Goal: Check status: Check status

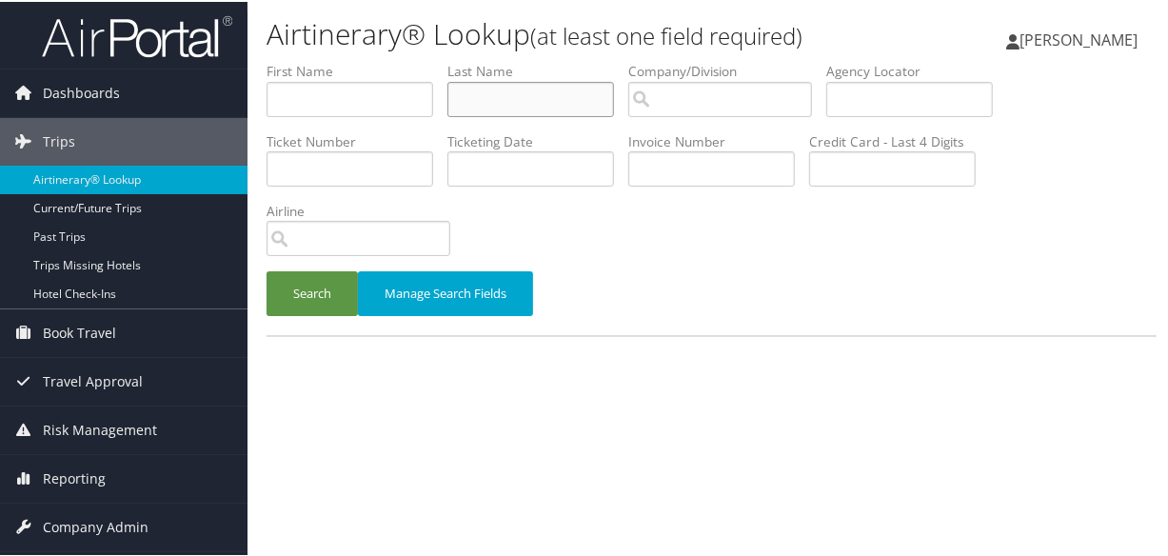
click at [556, 92] on input "text" at bounding box center [530, 97] width 167 height 35
type input "gavagan"
click at [267, 269] on button "Search" at bounding box center [312, 291] width 91 height 45
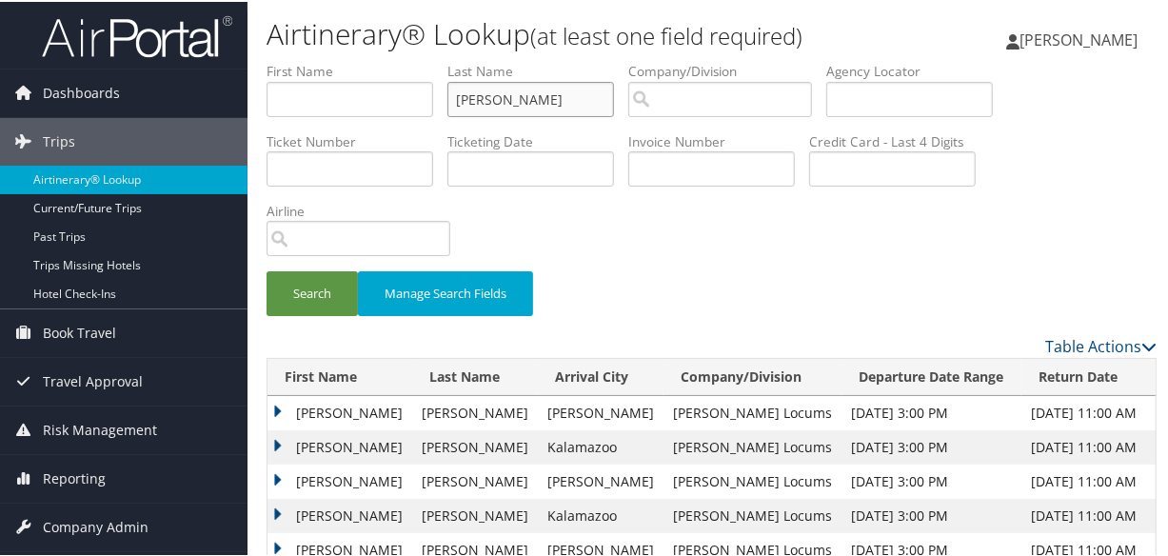
scroll to position [346, 0]
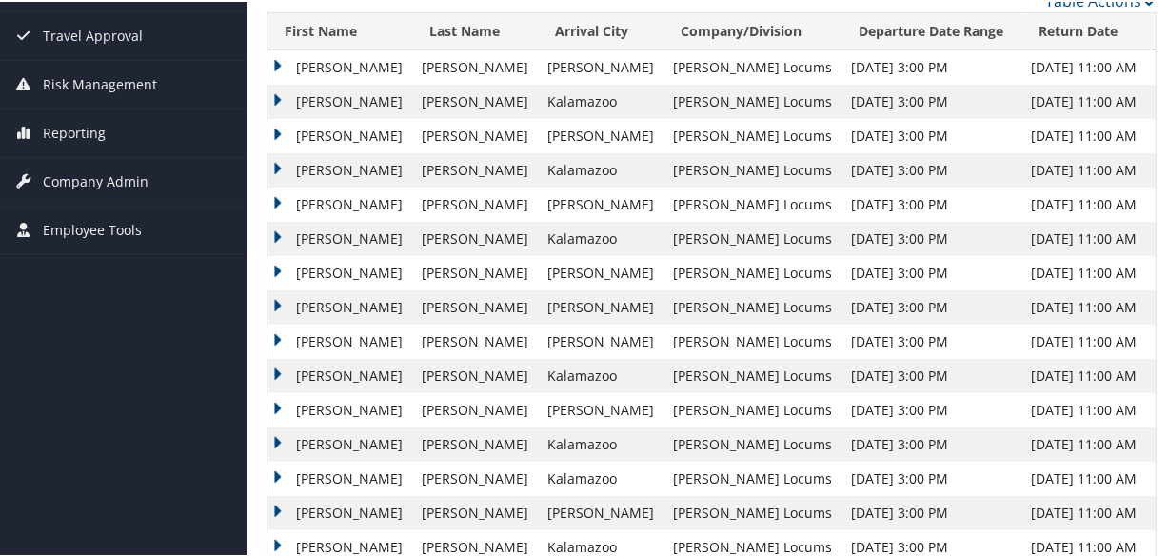
click at [282, 433] on td "Andrew" at bounding box center [340, 443] width 145 height 34
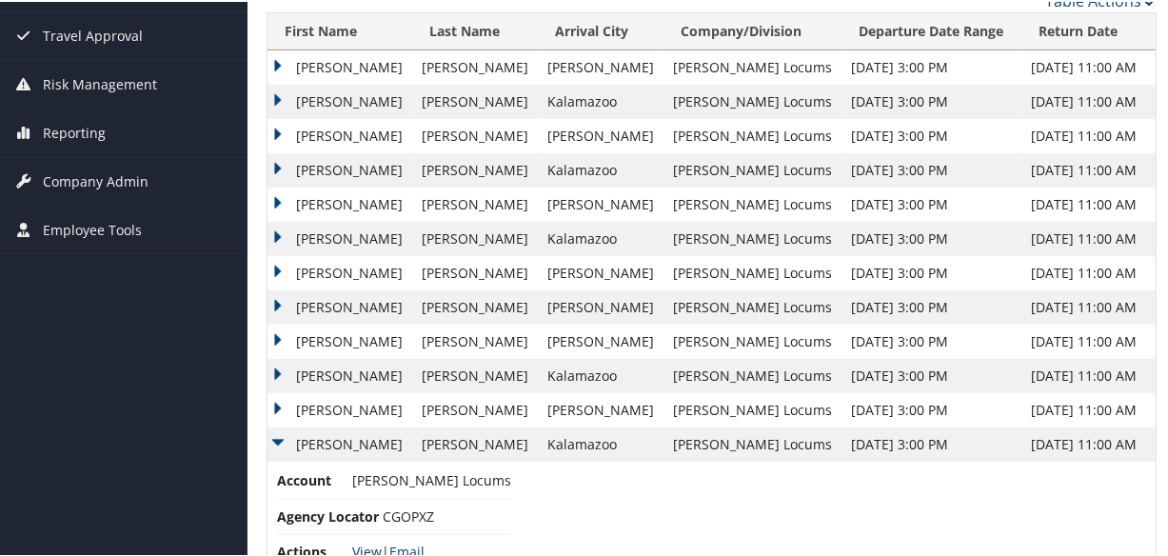
click at [362, 546] on link "View" at bounding box center [367, 550] width 30 height 18
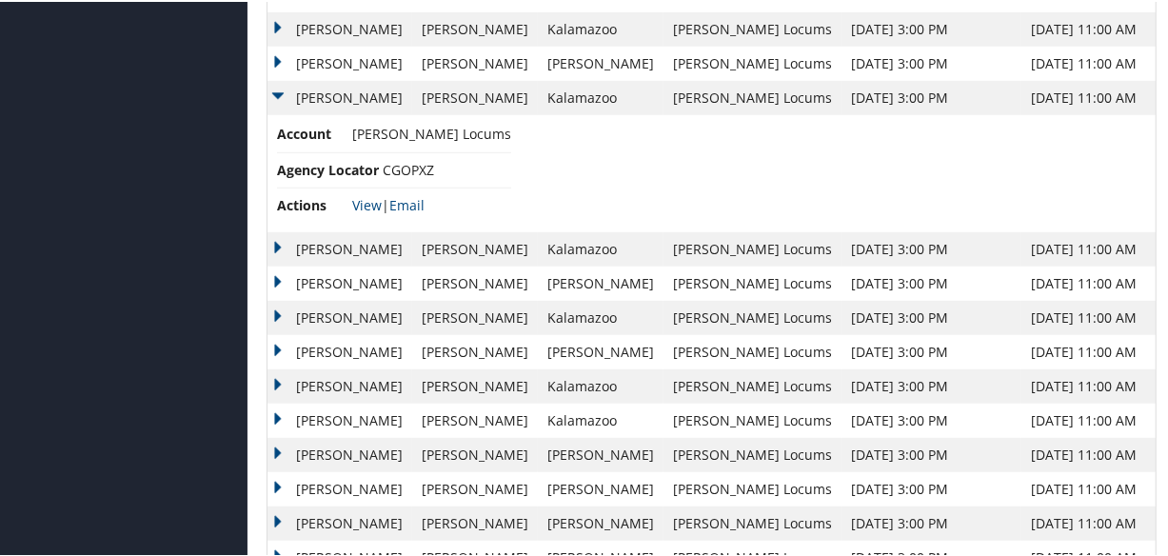
click at [268, 241] on td "Andrew" at bounding box center [340, 247] width 145 height 34
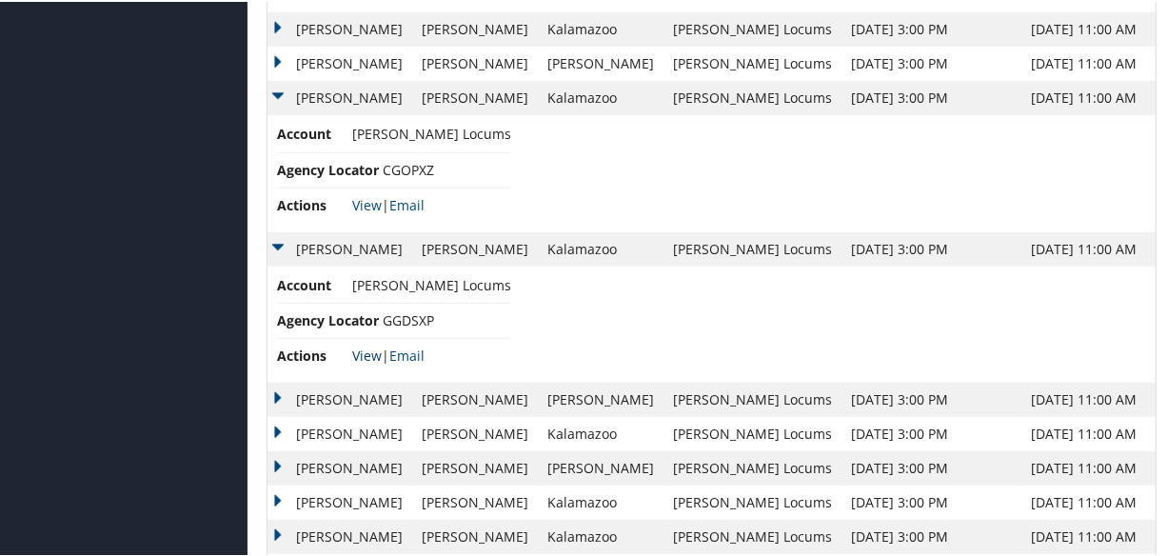
click at [365, 348] on link "View" at bounding box center [367, 354] width 30 height 18
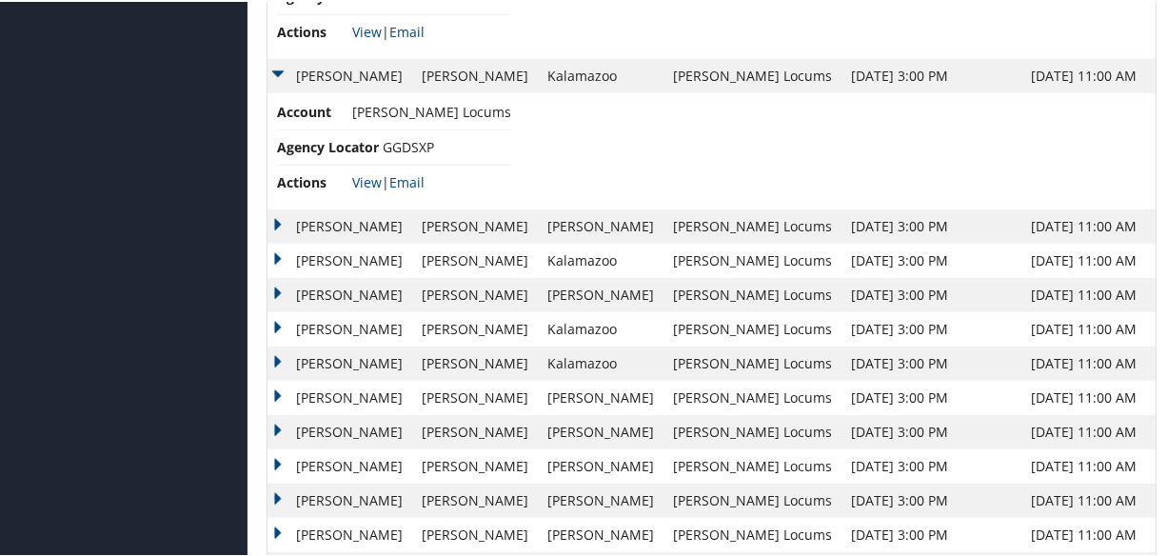
click at [273, 216] on td "Andrew" at bounding box center [340, 225] width 145 height 34
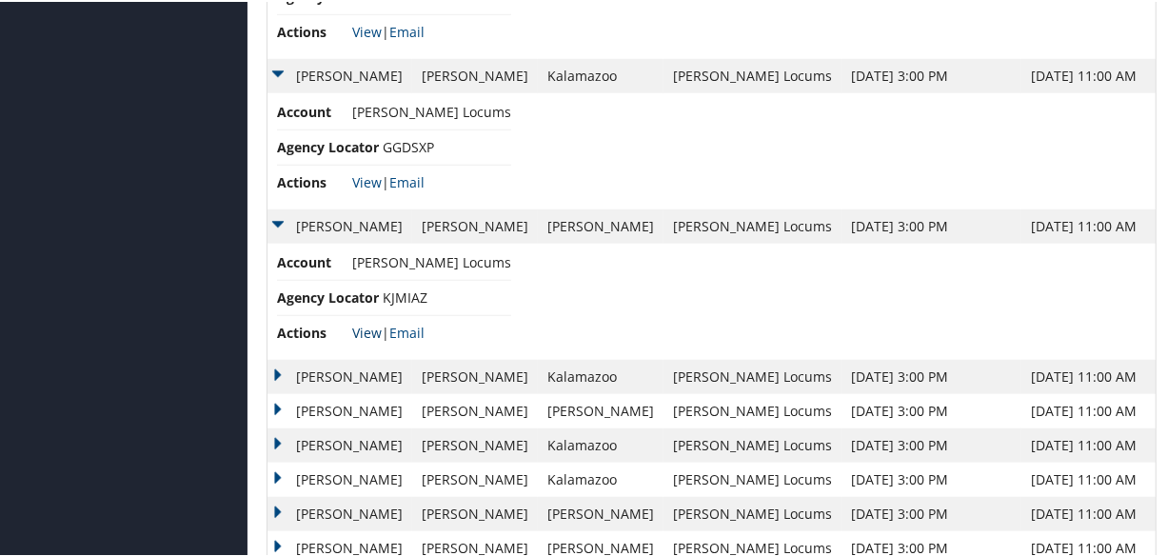
click at [358, 328] on link "View" at bounding box center [367, 331] width 30 height 18
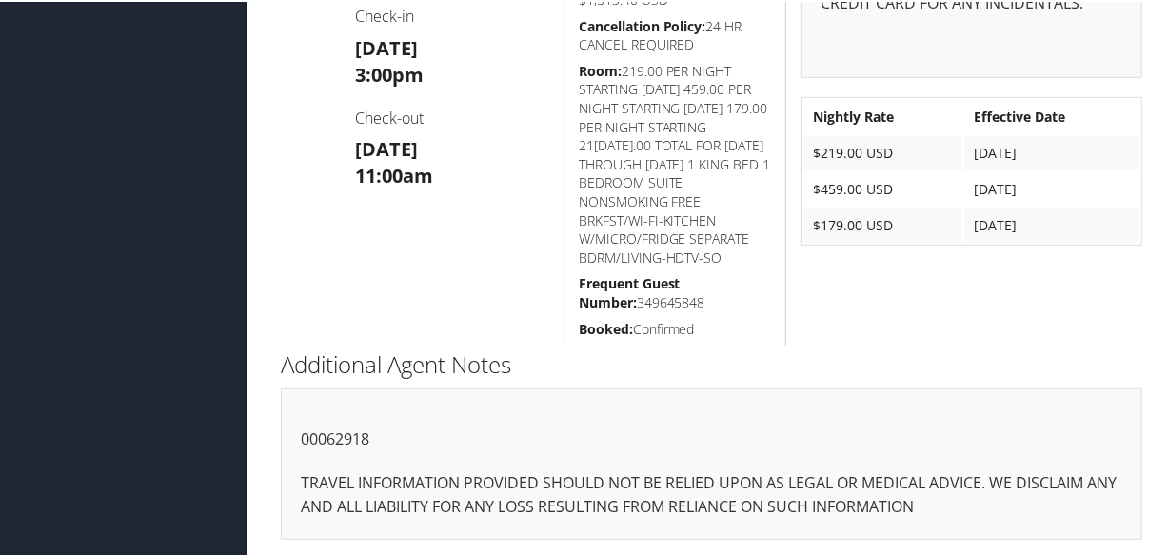
scroll to position [762, 0]
drag, startPoint x: 389, startPoint y: 443, endPoint x: 288, endPoint y: 441, distance: 100.9
copy p "00062918"
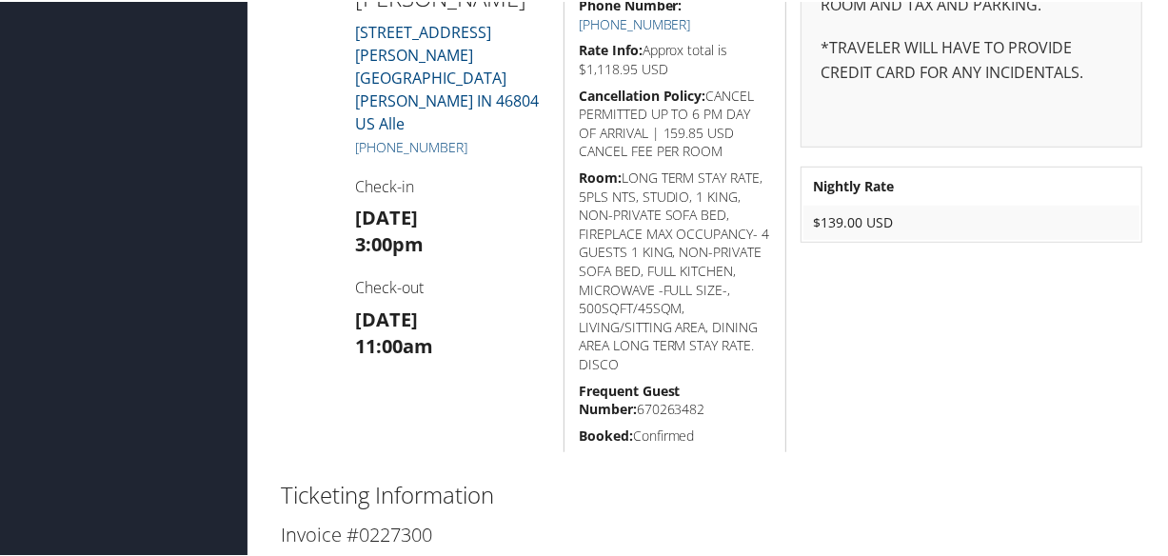
scroll to position [1185, 0]
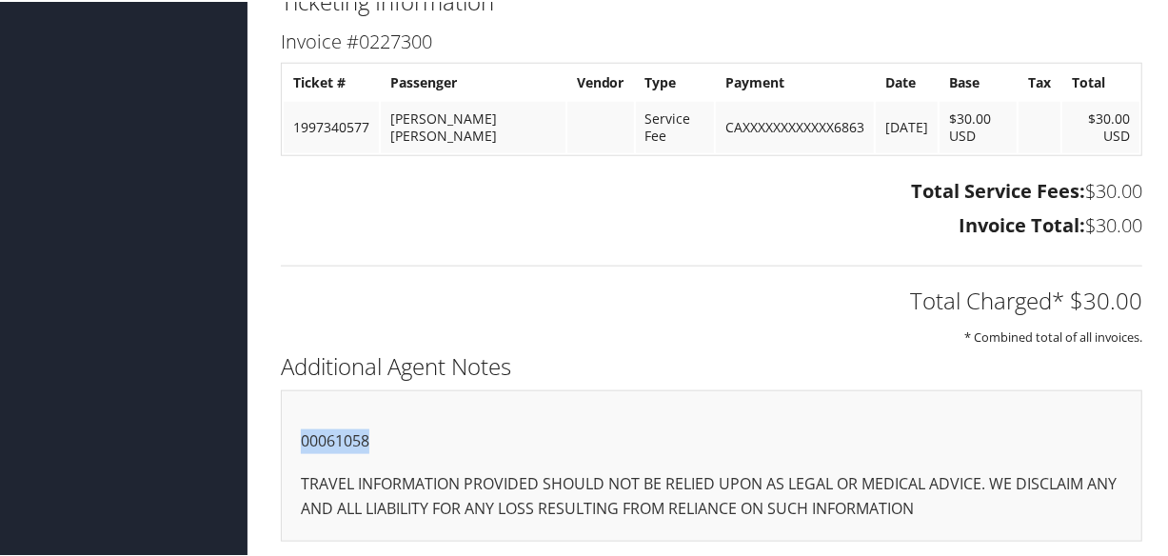
drag, startPoint x: 367, startPoint y: 437, endPoint x: 267, endPoint y: 441, distance: 101.0
click at [267, 441] on div "Additional Agent Notes 00061058 TRAVEL INFORMATION PROVIDED SHOULD NOT BE RELIE…" at bounding box center [712, 452] width 890 height 213
copy p "00061058"
